Goal: Task Accomplishment & Management: Manage account settings

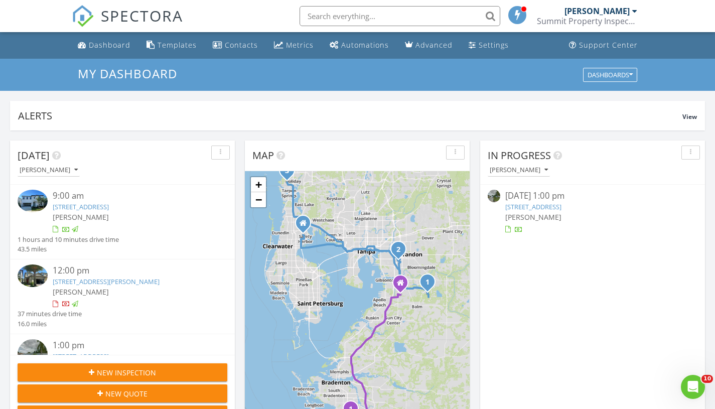
click at [378, 12] on input "text" at bounding box center [400, 16] width 201 height 20
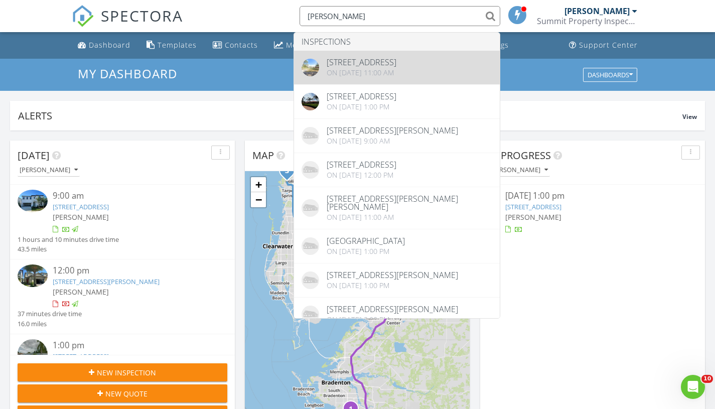
type input "tony s"
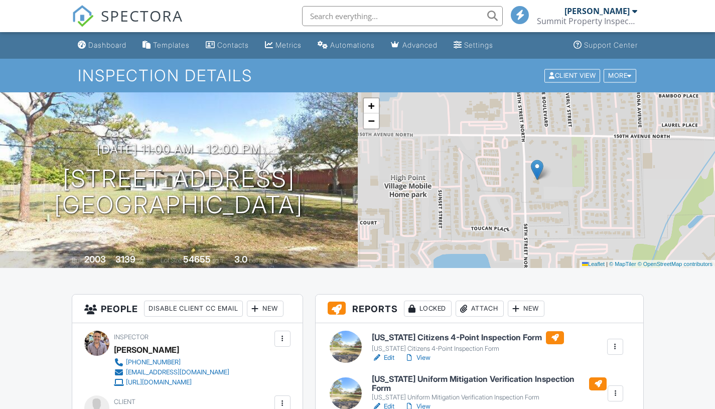
click at [188, 151] on h3 "[DATE] 11:00 am - 12:00 pm" at bounding box center [179, 150] width 164 height 14
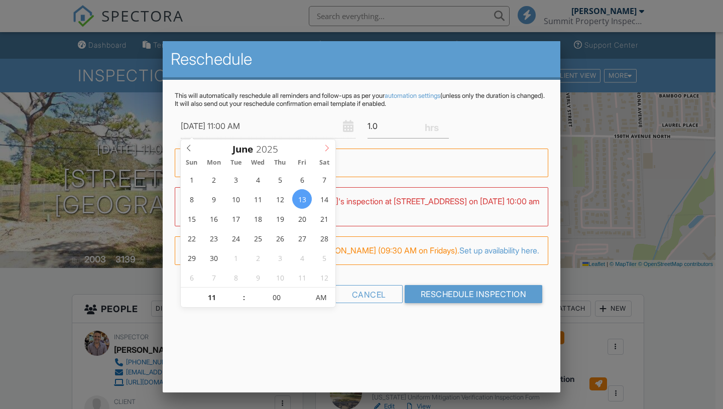
click at [325, 149] on icon at bounding box center [326, 148] width 7 height 7
type input "[DATE] 11:00 AM"
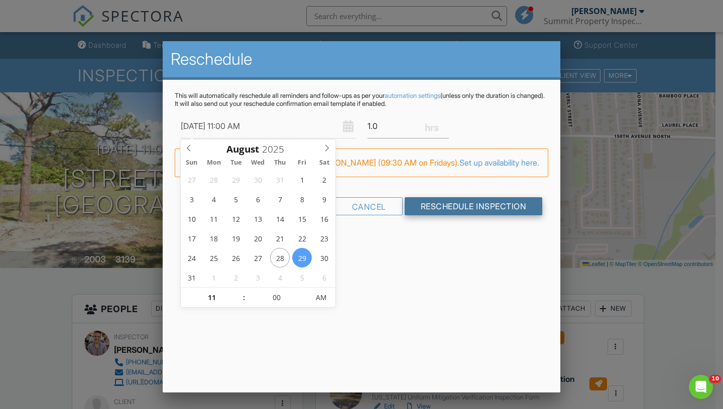
click at [445, 215] on input "Reschedule Inspection" at bounding box center [473, 206] width 138 height 18
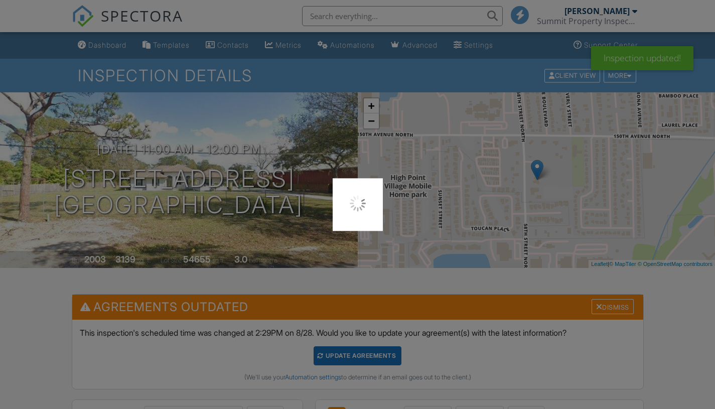
scroll to position [446, 0]
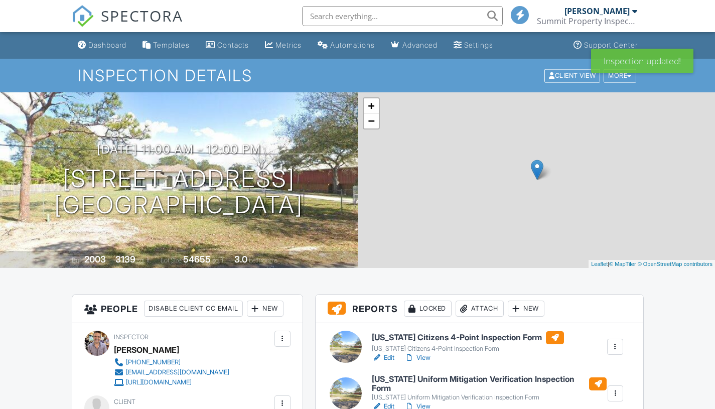
click at [284, 398] on div at bounding box center [282, 403] width 10 height 10
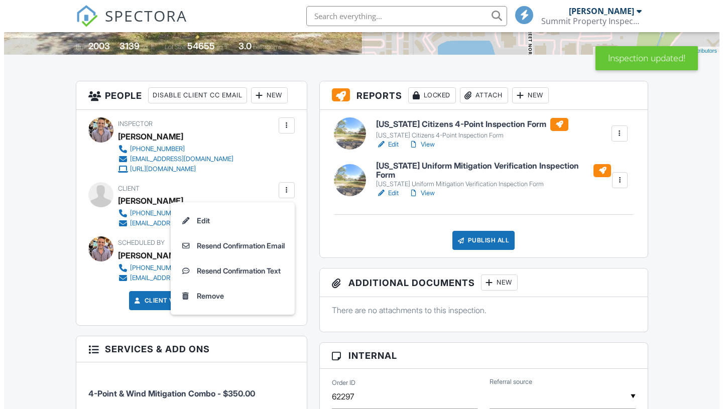
scroll to position [213, 0]
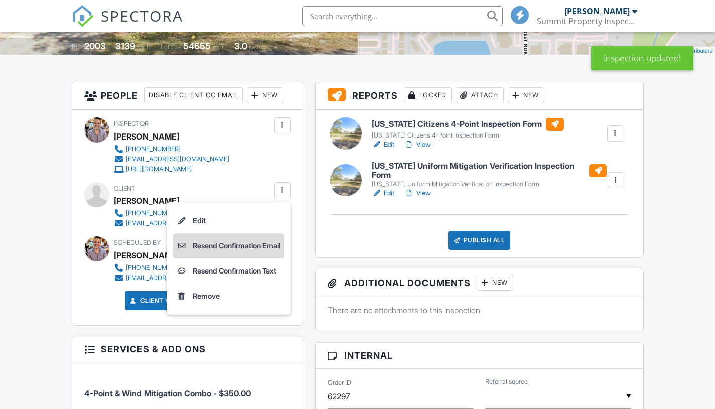
click at [268, 248] on li "Resend Confirmation Email" at bounding box center [229, 245] width 112 height 25
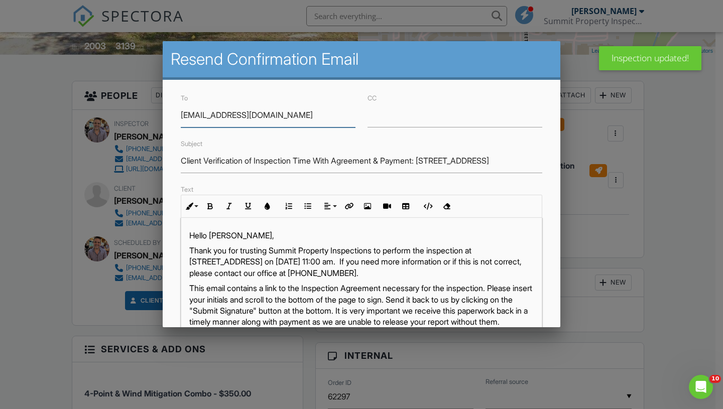
scroll to position [0, 0]
